Goal: Task Accomplishment & Management: Use online tool/utility

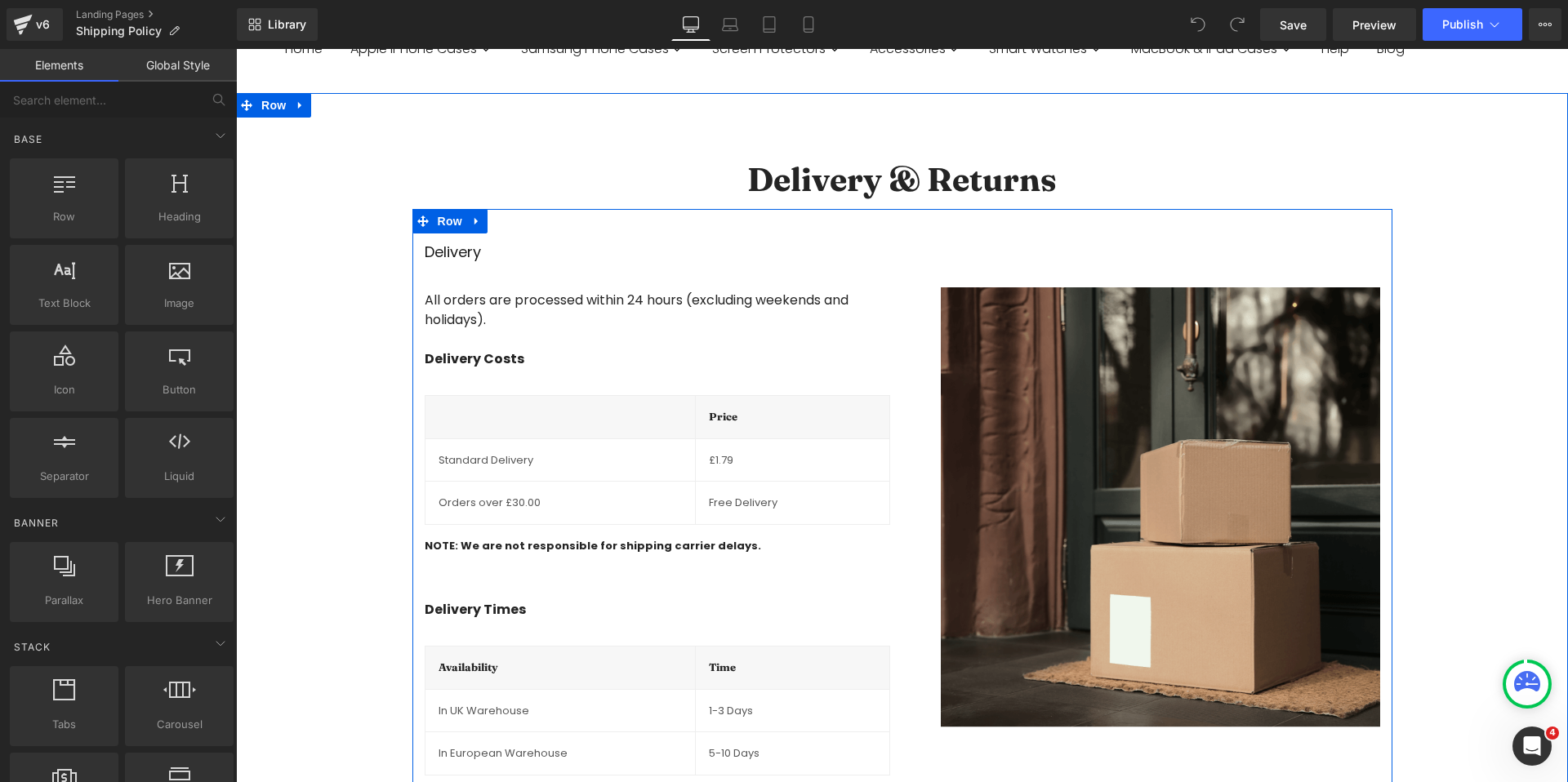
scroll to position [141, 0]
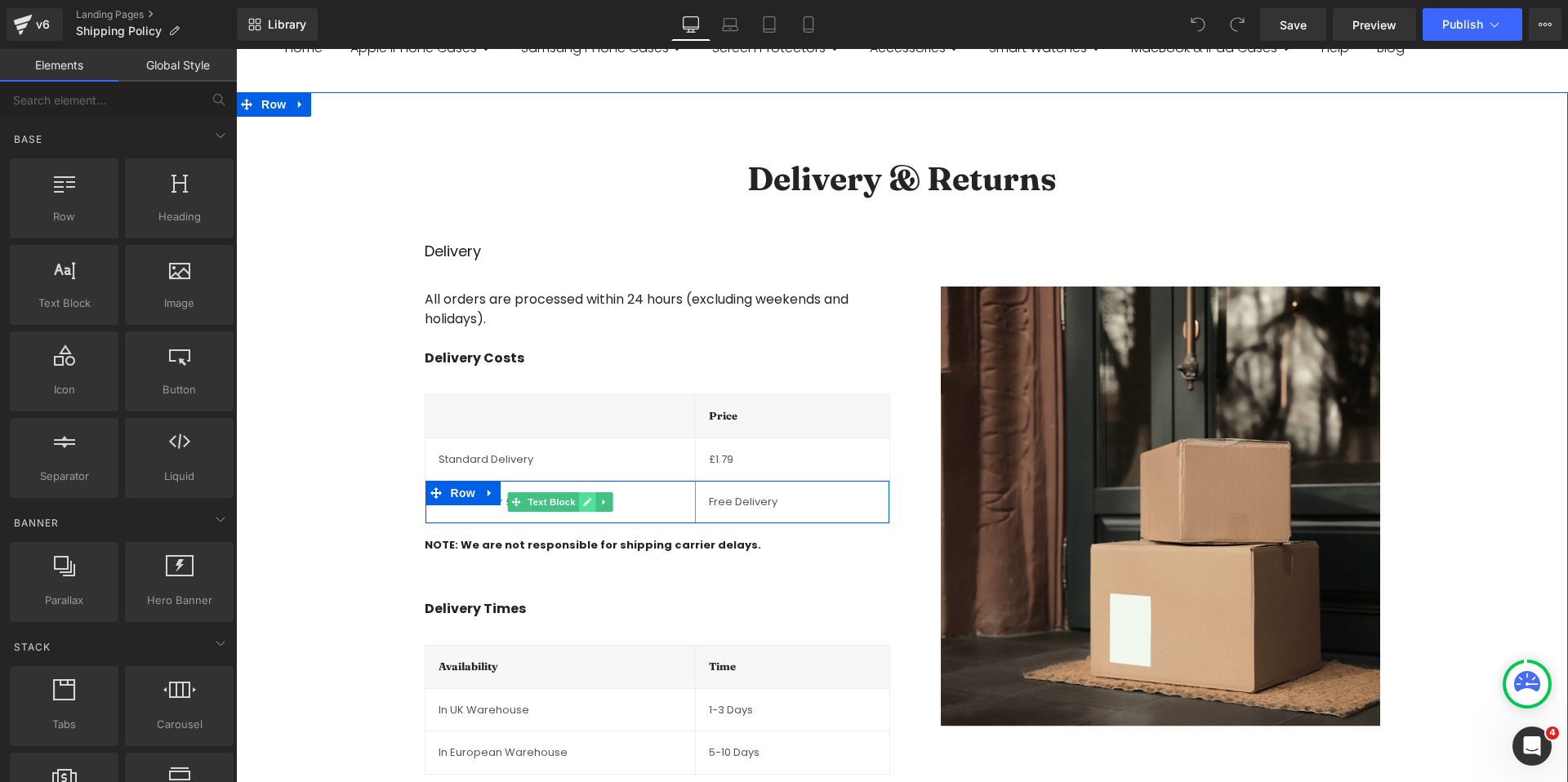
click at [590, 504] on icon at bounding box center [587, 501] width 9 height 9
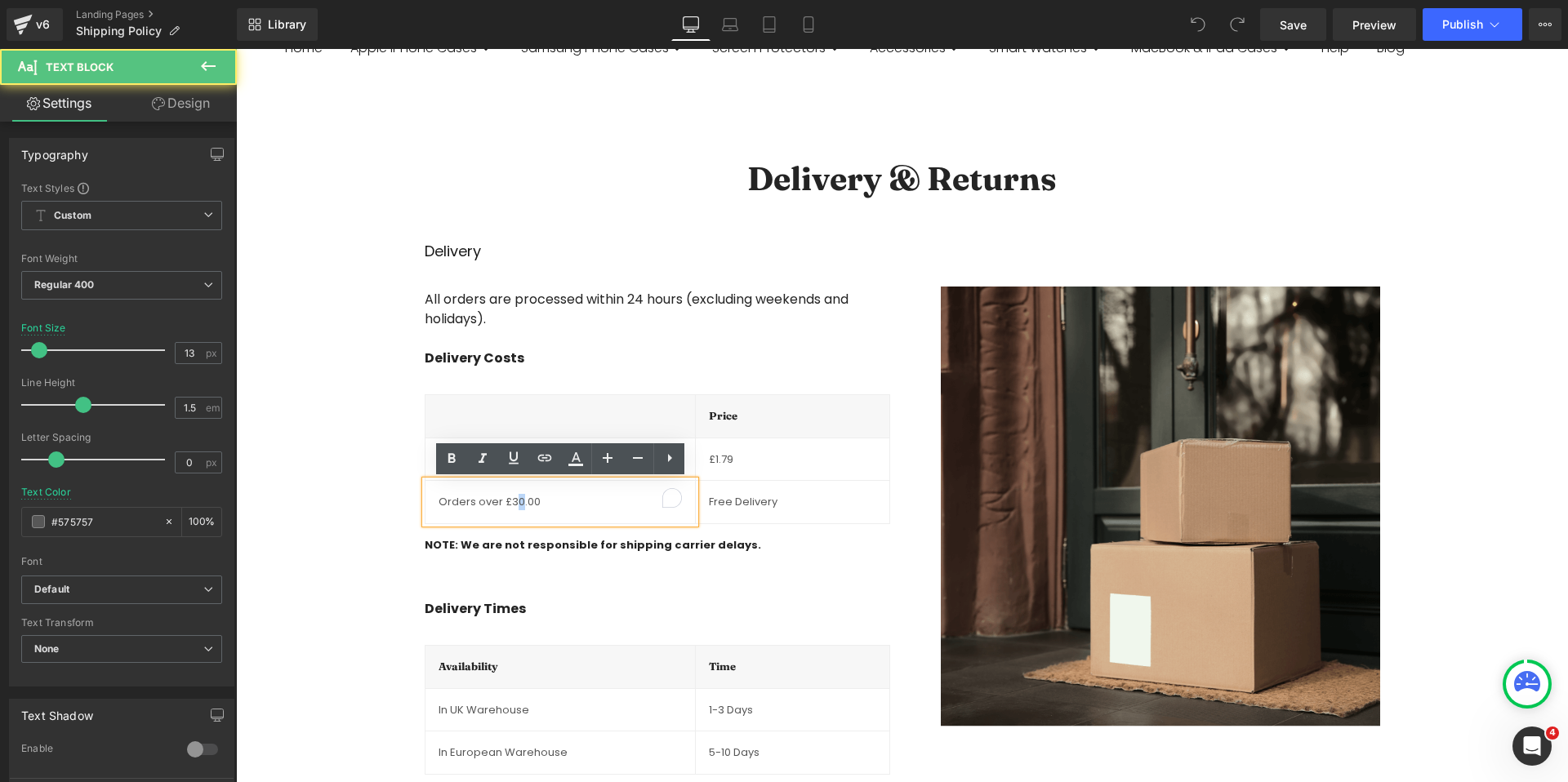
click at [517, 501] on p "Orders over £30.00" at bounding box center [561, 501] width 243 height 16
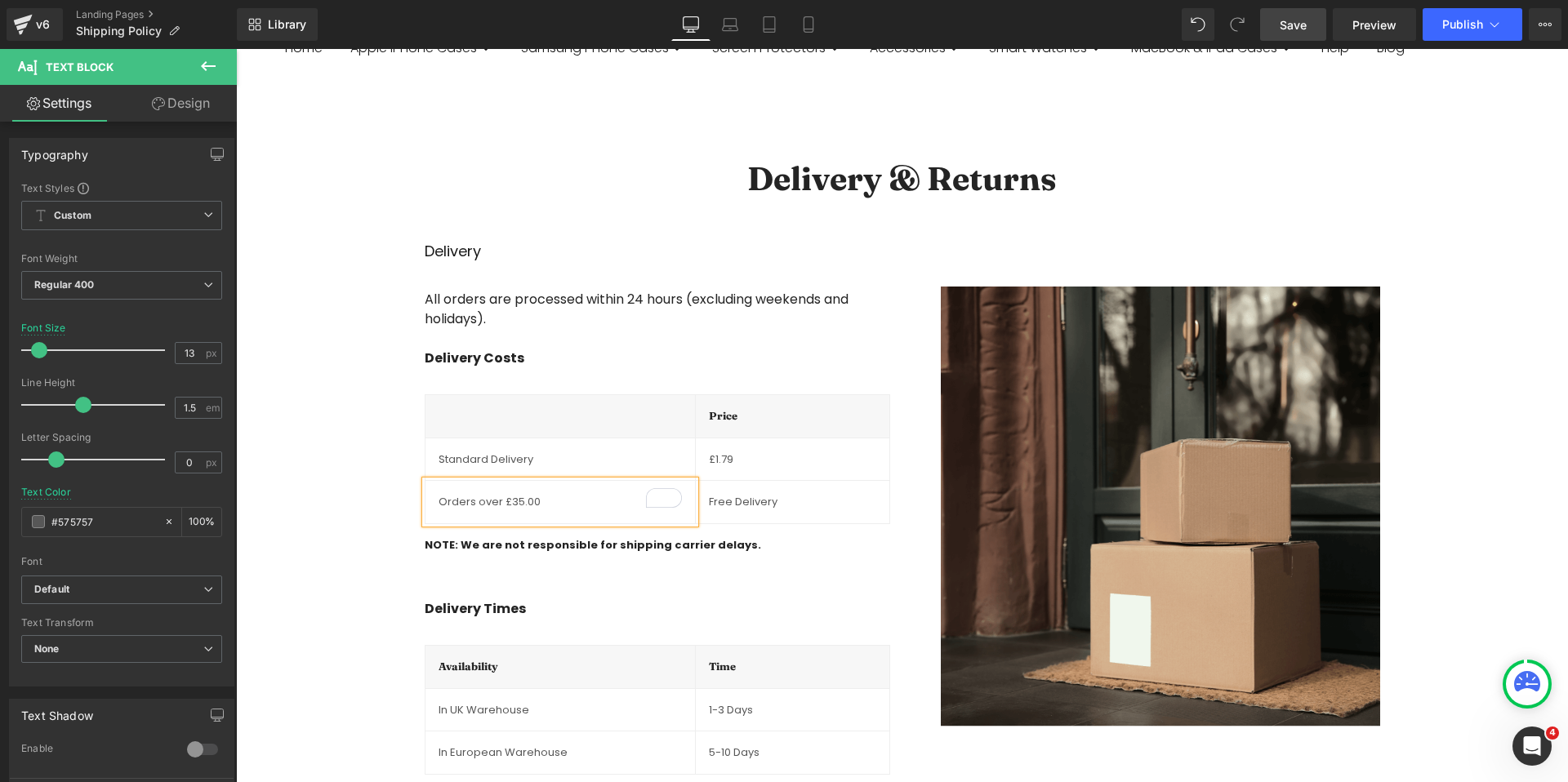
click at [1298, 24] on span "Save" at bounding box center [1293, 25] width 27 height 17
click at [1455, 24] on span "Publish" at bounding box center [1463, 24] width 41 height 13
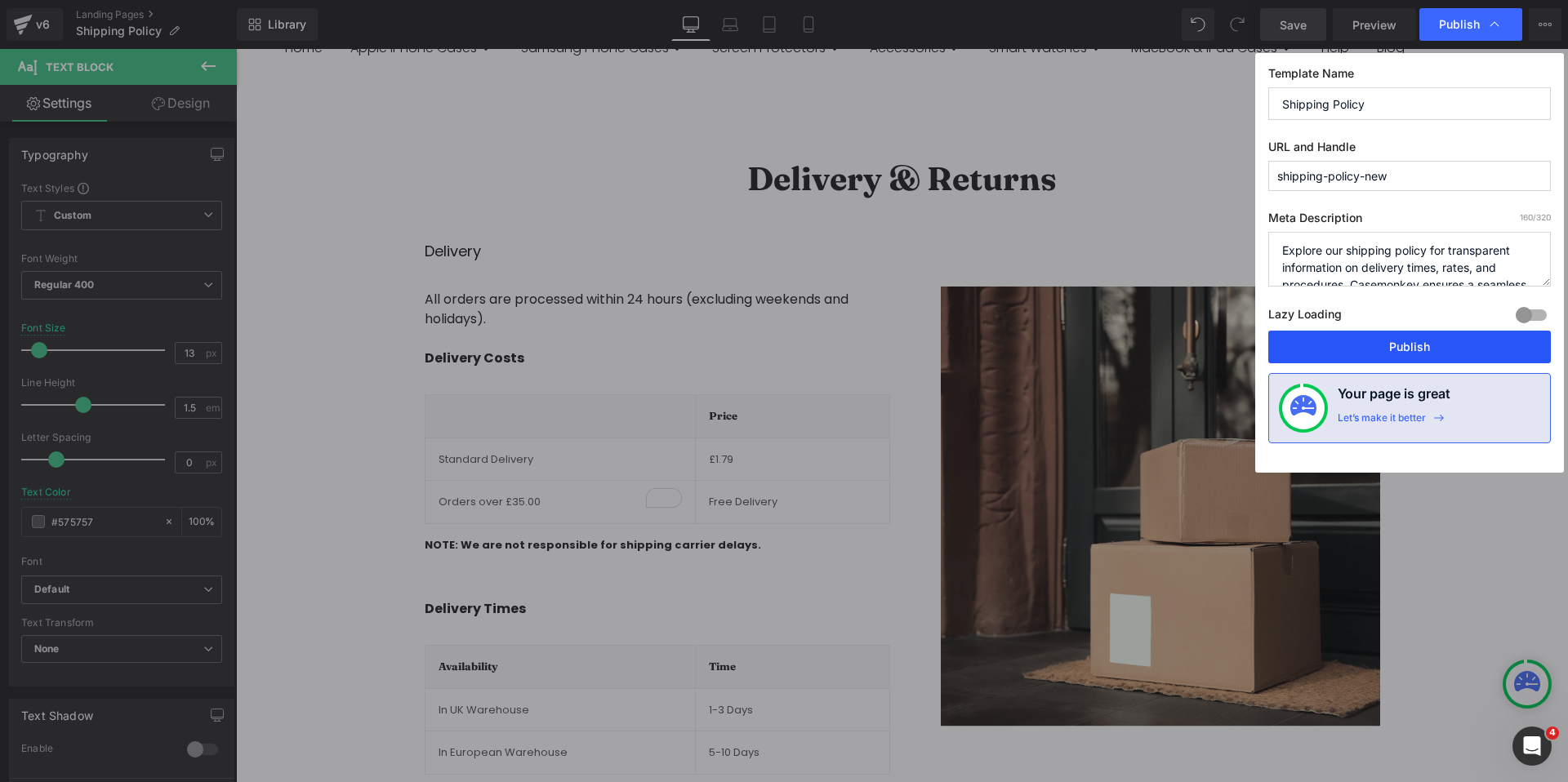
click at [1485, 349] on button "Publish" at bounding box center [1410, 347] width 282 height 33
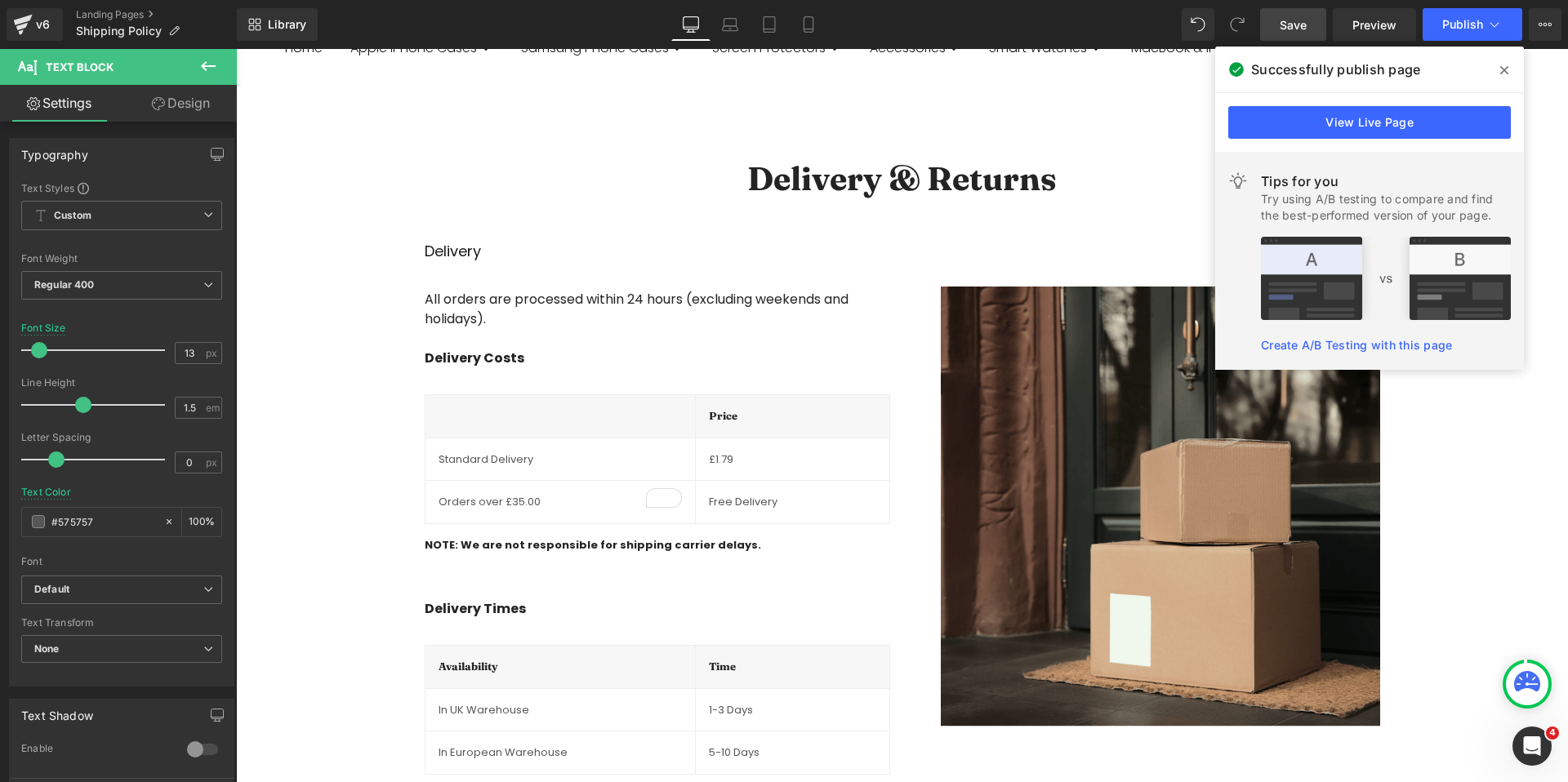
click at [1505, 72] on icon at bounding box center [1505, 69] width 9 height 13
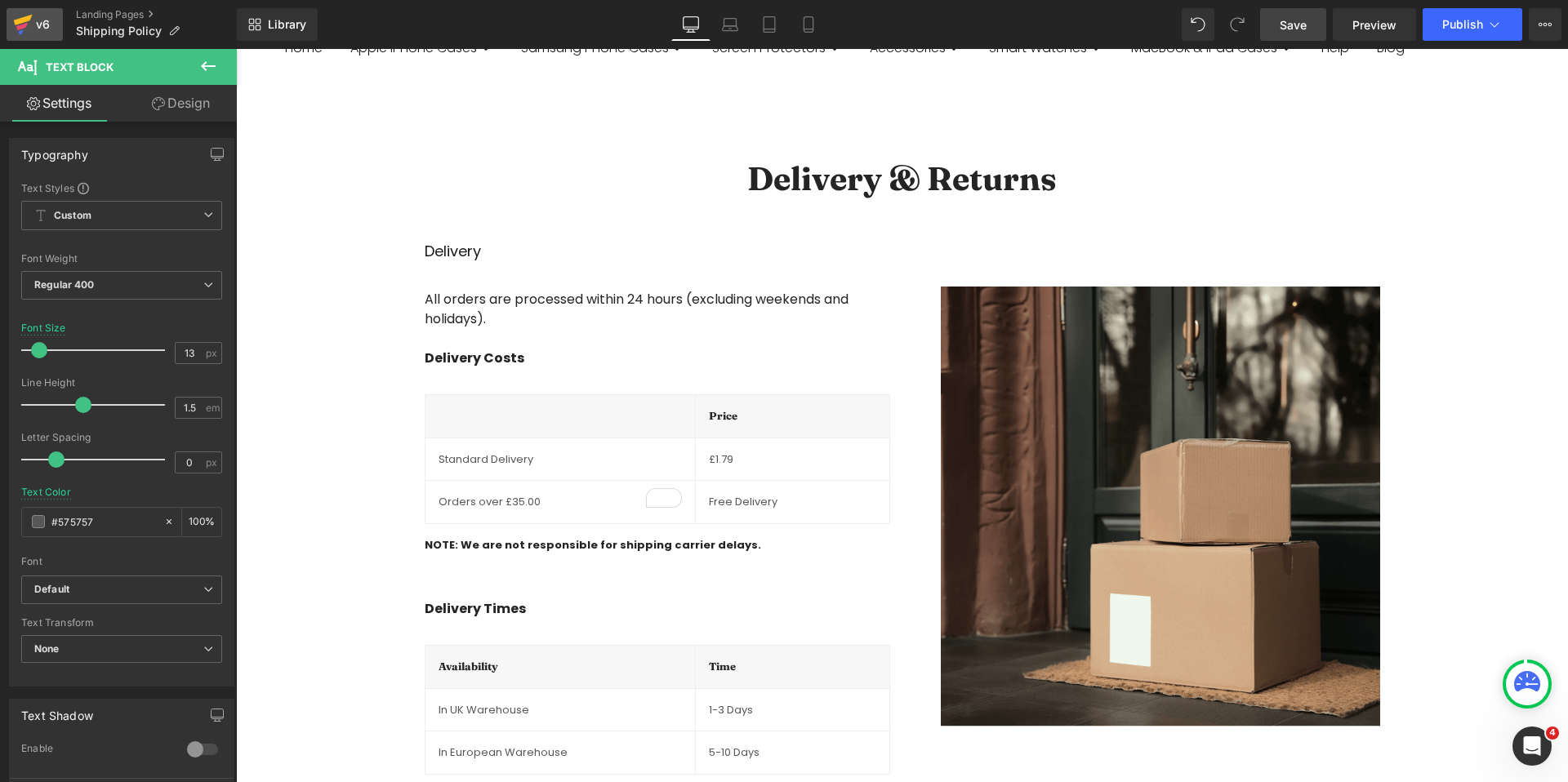
click at [38, 20] on div "v6" at bounding box center [43, 24] width 21 height 21
